Goal: Find specific page/section: Find specific page/section

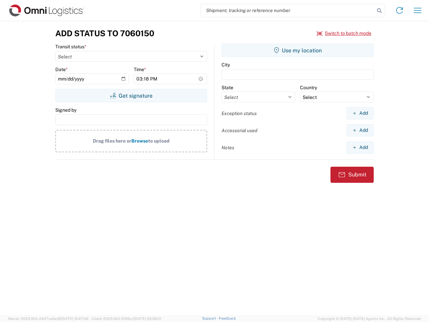
click at [288, 10] on input "search" at bounding box center [288, 10] width 174 height 13
click at [380, 11] on icon at bounding box center [379, 10] width 9 height 9
click at [400, 10] on icon at bounding box center [399, 10] width 11 height 11
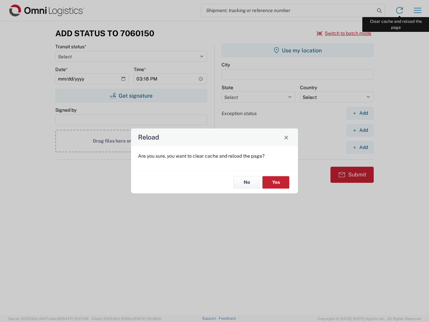
click at [418, 10] on div "Reload Are you sure, you want to clear cache and reload the page? No Yes" at bounding box center [214, 161] width 429 height 322
click at [344, 33] on div "Reload Are you sure, you want to clear cache and reload the page? No Yes" at bounding box center [214, 161] width 429 height 322
click at [131, 96] on div "Reload Are you sure, you want to clear cache and reload the page? No Yes" at bounding box center [214, 161] width 429 height 322
click at [298, 50] on div "Reload Are you sure, you want to clear cache and reload the page? No Yes" at bounding box center [214, 161] width 429 height 322
click at [360, 113] on div "Reload Are you sure, you want to clear cache and reload the page? No Yes" at bounding box center [214, 161] width 429 height 322
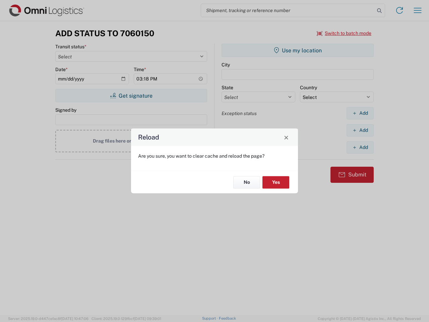
click at [360, 130] on div "Reload Are you sure, you want to clear cache and reload the page? No Yes" at bounding box center [214, 161] width 429 height 322
click at [360, 147] on div "Reload Are you sure, you want to clear cache and reload the page? No Yes" at bounding box center [214, 161] width 429 height 322
